Goal: Check status: Check status

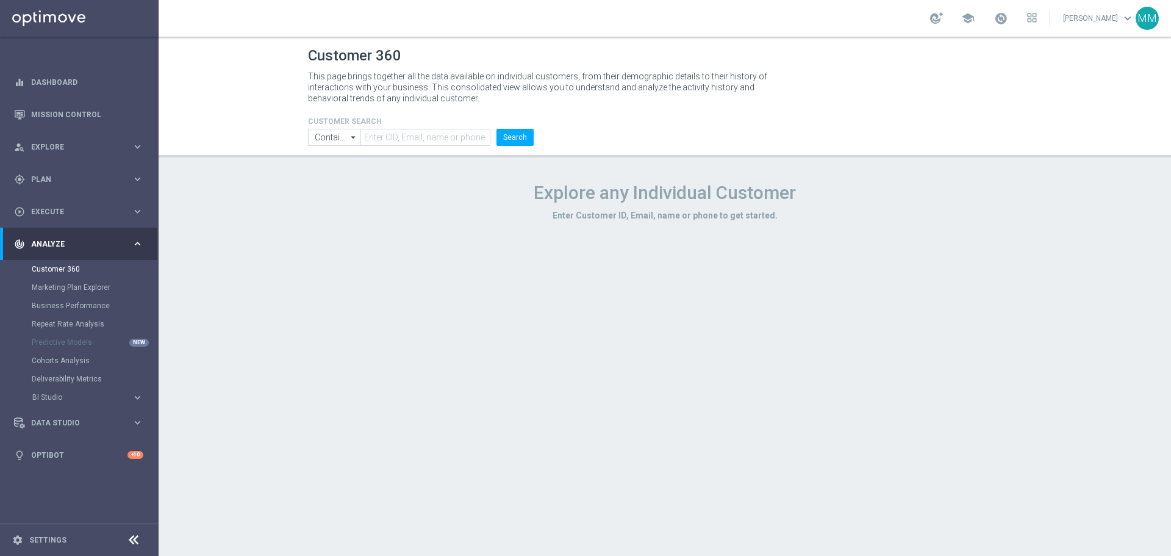
click at [81, 238] on div "track_changes Analyze" at bounding box center [73, 243] width 118 height 11
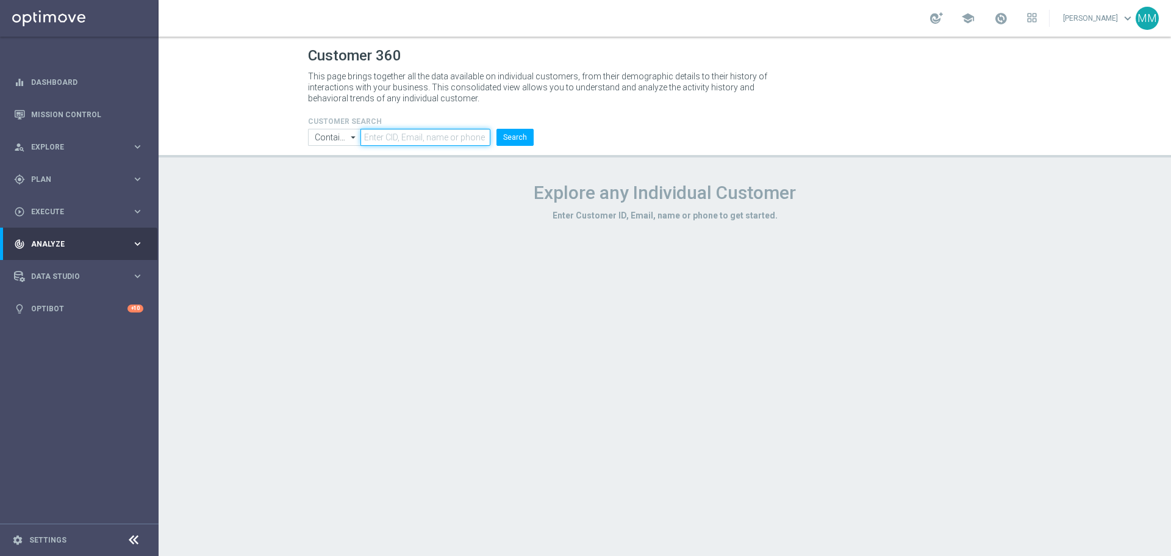
click at [400, 138] on input "text" at bounding box center [425, 137] width 130 height 17
paste input "600504"
type input "600504"
click at [515, 131] on button "Search" at bounding box center [514, 137] width 37 height 17
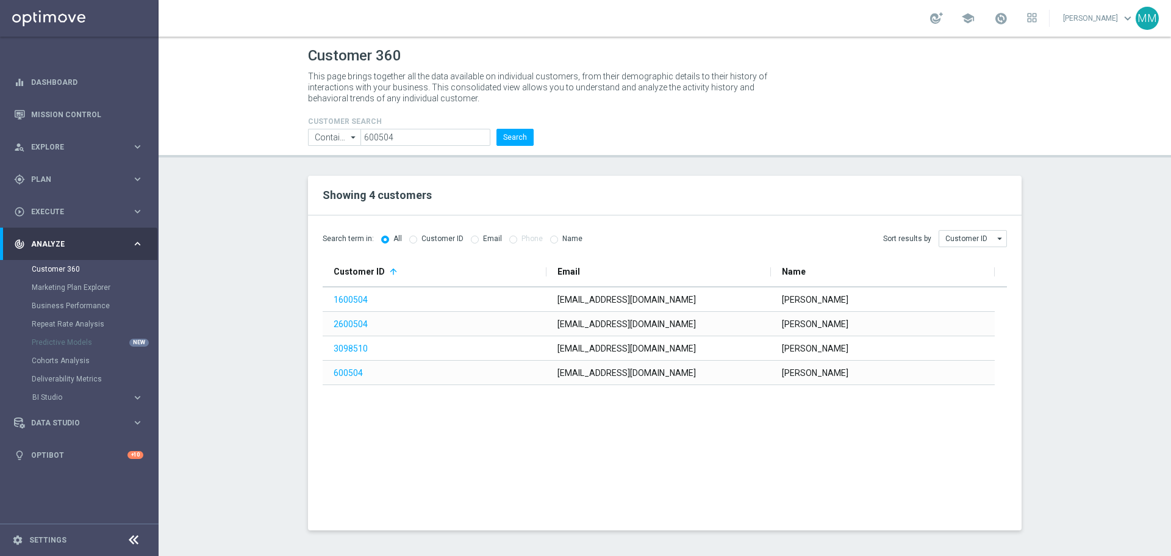
drag, startPoint x: 460, startPoint y: 222, endPoint x: 422, endPoint y: 301, distance: 87.6
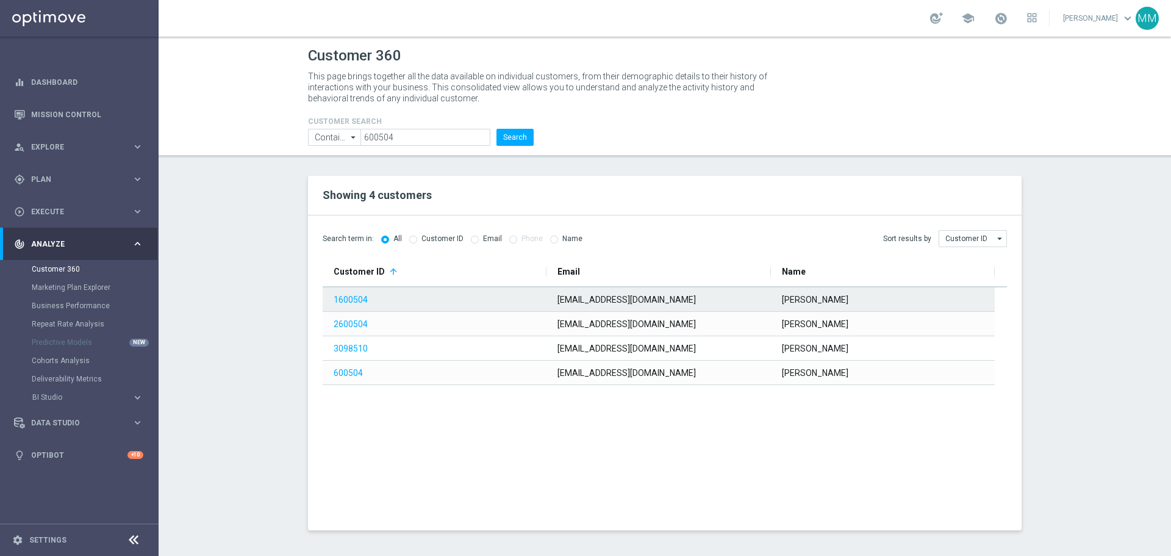
drag, startPoint x: 422, startPoint y: 301, endPoint x: 347, endPoint y: 376, distance: 106.5
click at [347, 376] on link "600504" at bounding box center [348, 373] width 29 height 10
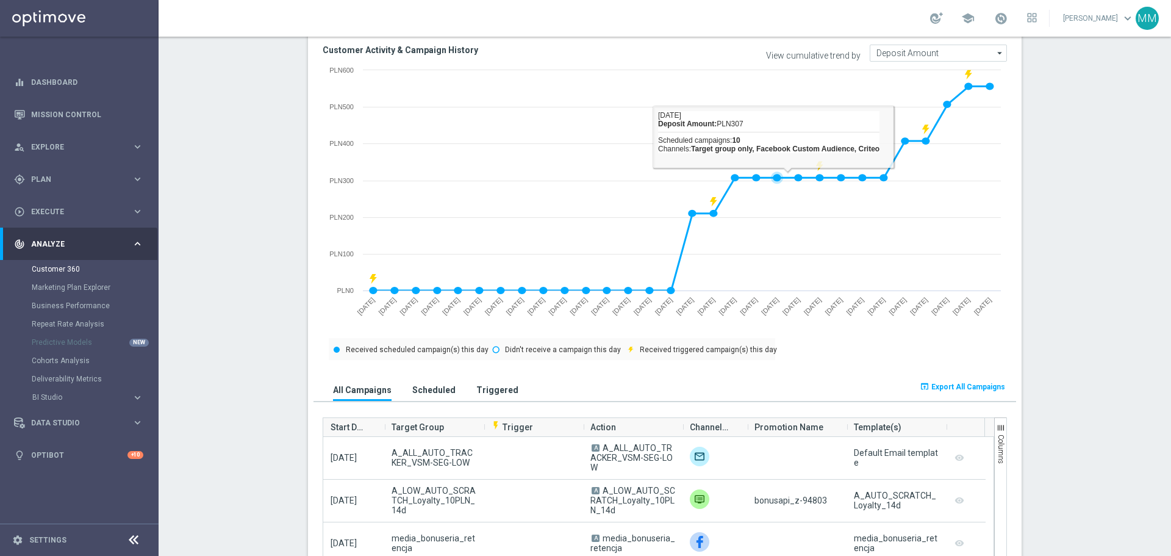
scroll to position [732, 0]
